Goal: Information Seeking & Learning: Learn about a topic

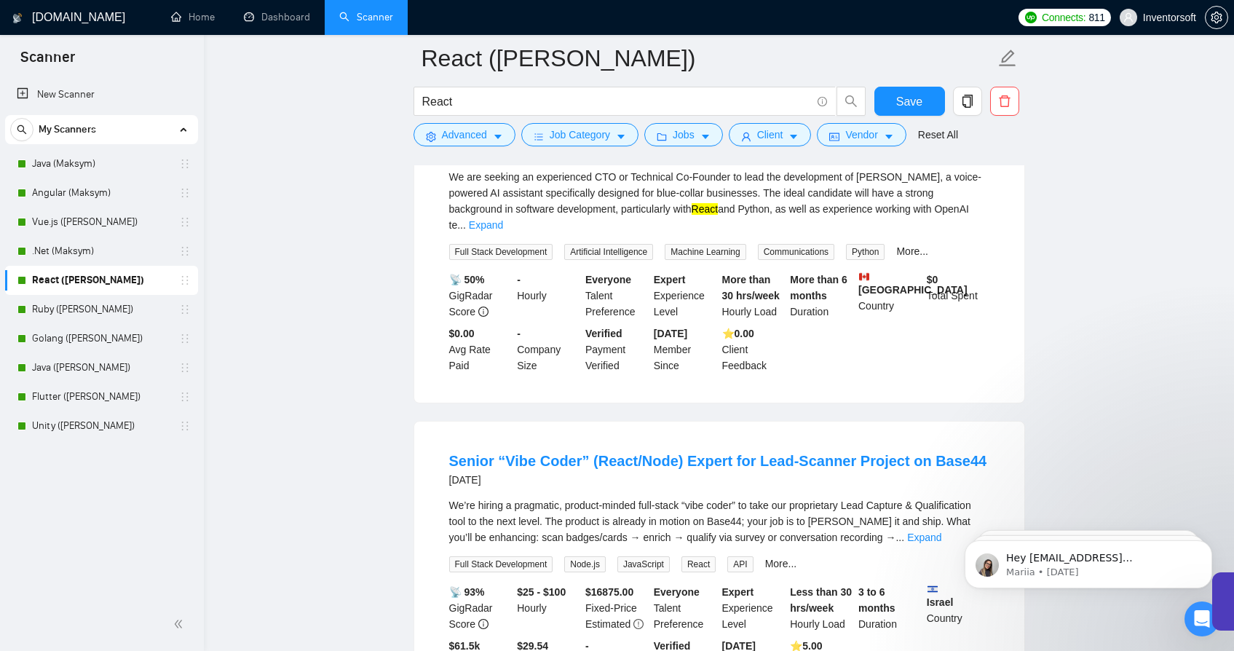
scroll to position [1318, 0]
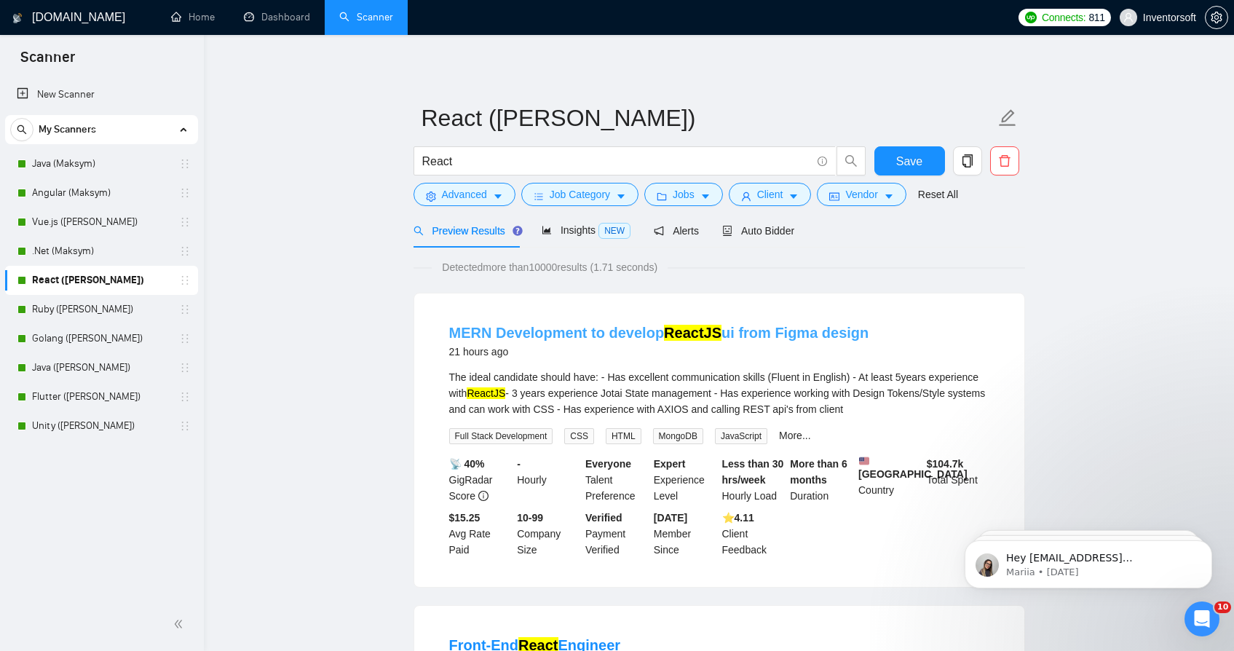
click at [600, 334] on link "MERN Development to develop ReactJS ui from Figma design" at bounding box center [659, 333] width 420 height 16
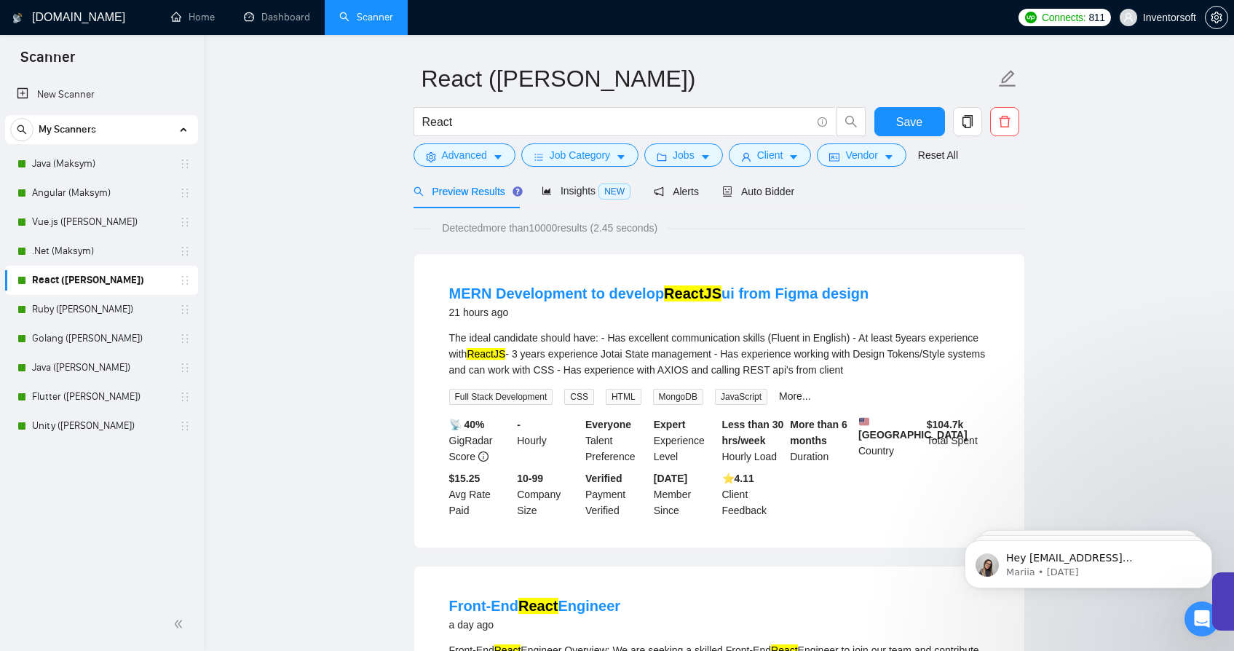
scroll to position [67, 0]
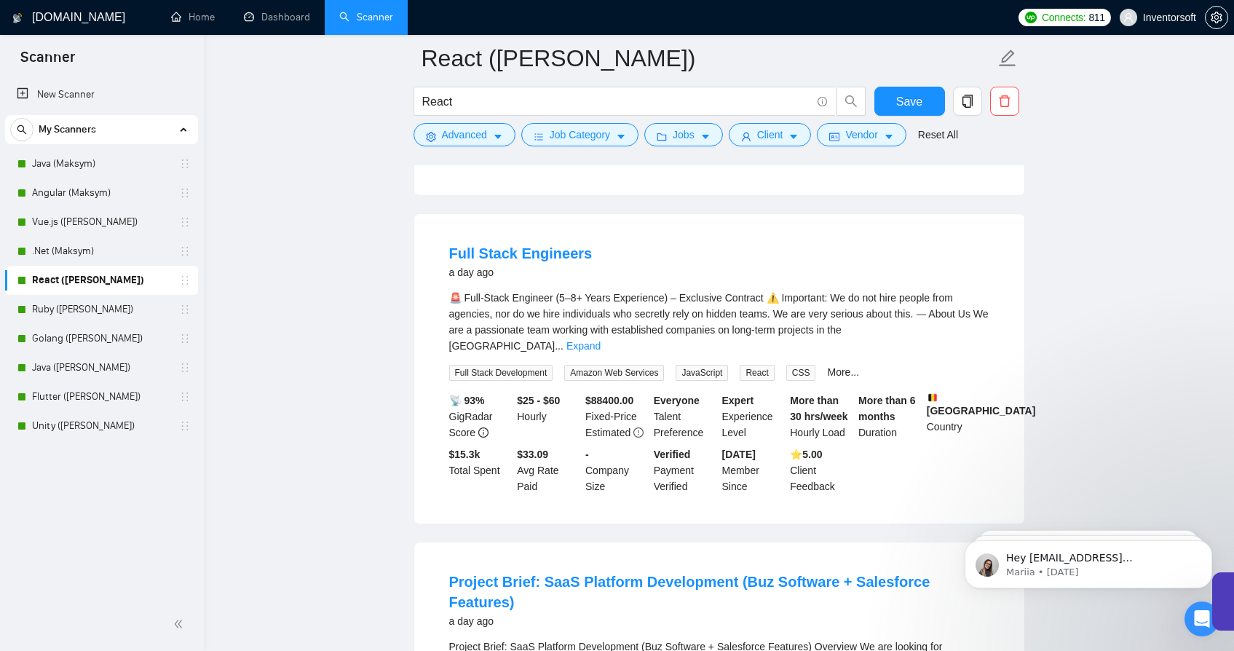
scroll to position [716, 0]
click at [492, 261] on link "Full Stack Engineers" at bounding box center [520, 253] width 143 height 16
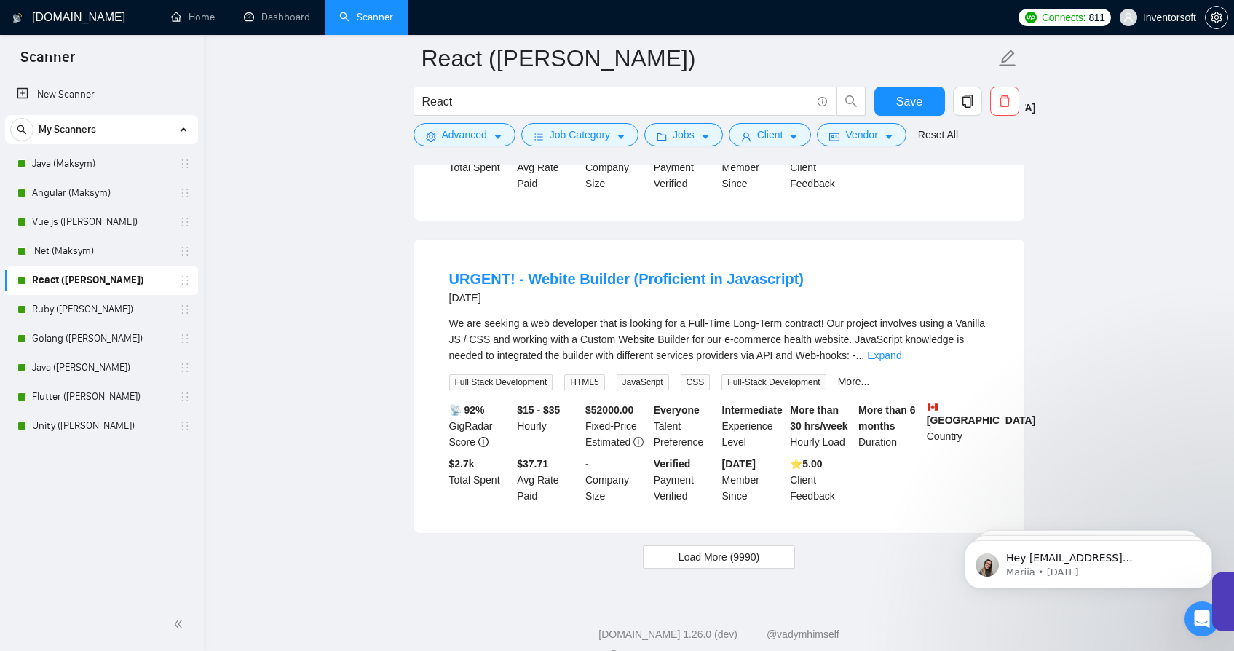
scroll to position [2931, 0]
click at [621, 270] on link "URGENT! - Webite Builder (Proficient in Javascript)" at bounding box center [626, 278] width 355 height 16
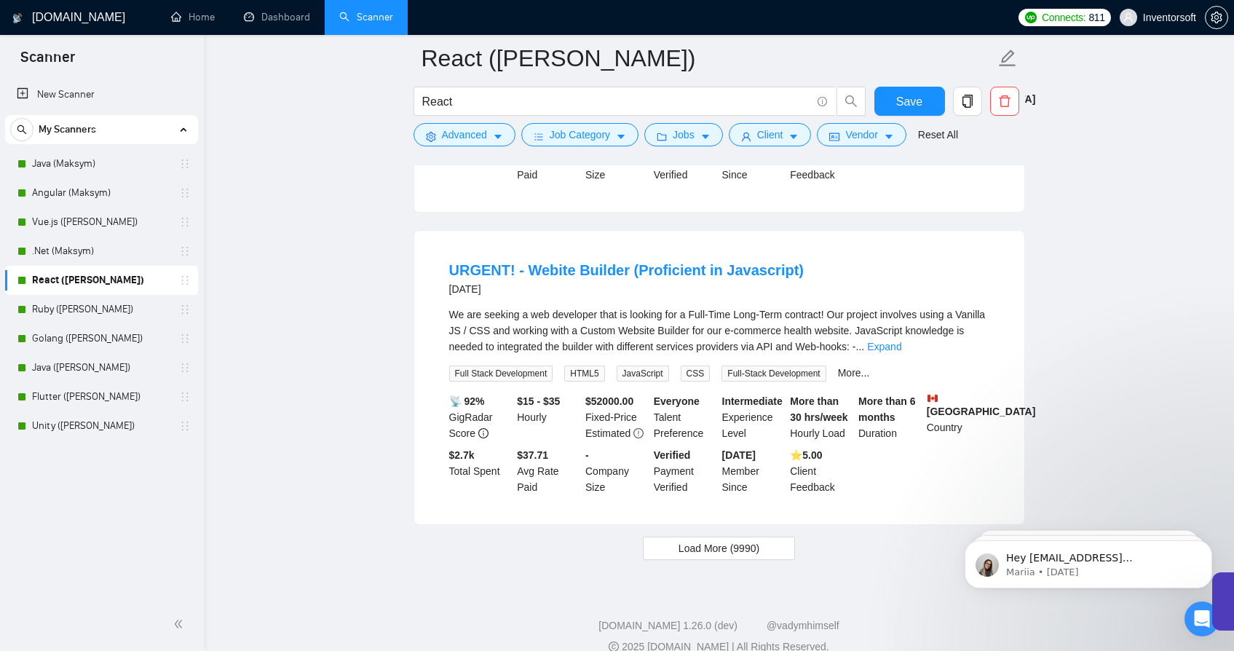
scroll to position [2940, 0]
click at [705, 539] on span "Load More (9990)" at bounding box center [719, 547] width 81 height 16
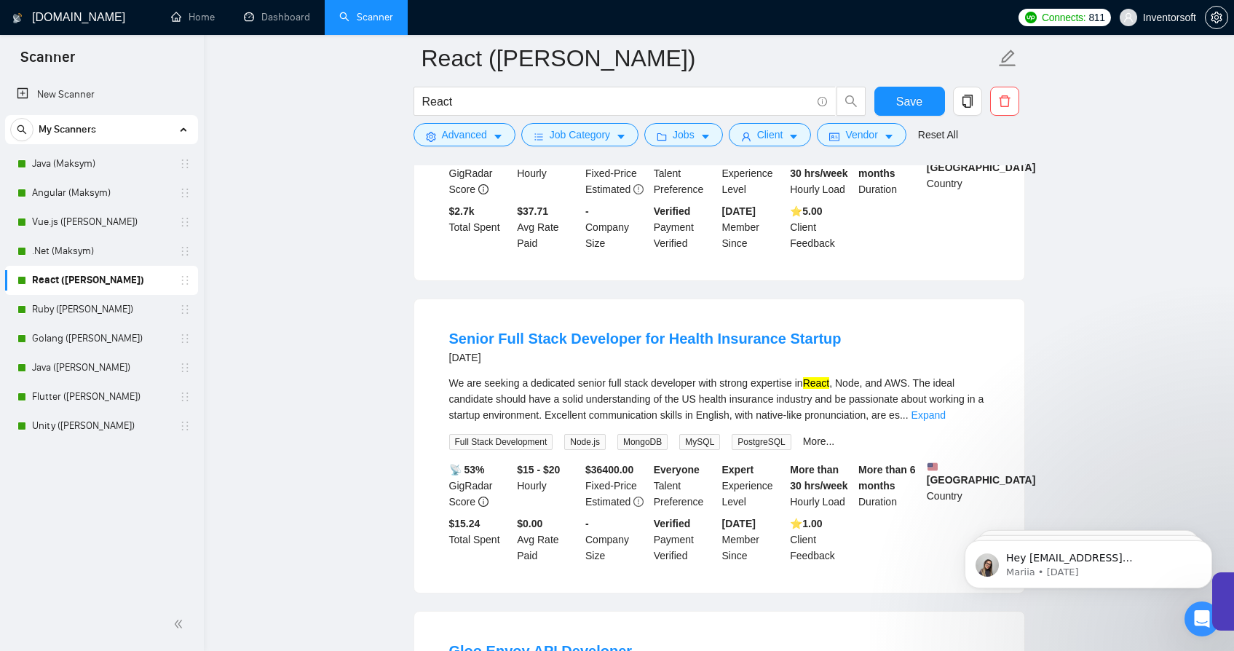
scroll to position [3184, 0]
click at [621, 329] on link "Senior Full Stack Developer for Health Insurance Startup" at bounding box center [645, 337] width 393 height 16
